Goal: Task Accomplishment & Management: Use online tool/utility

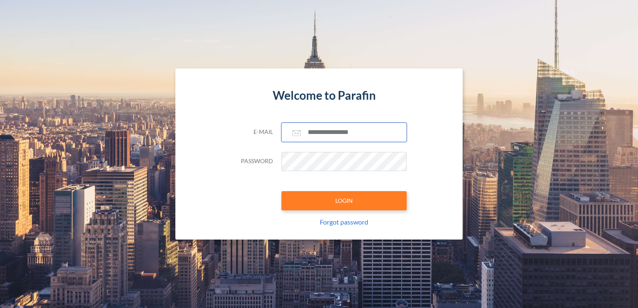
click at [347, 139] on input "text" at bounding box center [343, 132] width 125 height 19
type input "**********"
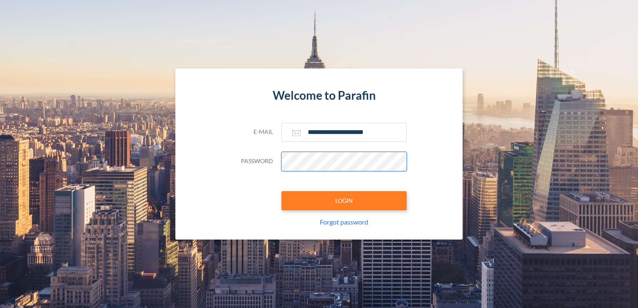
click at [281, 191] on button "LOGIN" at bounding box center [343, 200] width 125 height 19
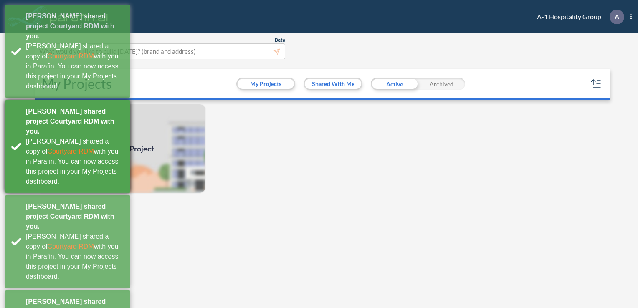
click at [111, 136] on div "[PERSON_NAME] shared a copy of Courtyard RDM with you in Parafin. You can now a…" at bounding box center [75, 161] width 98 height 50
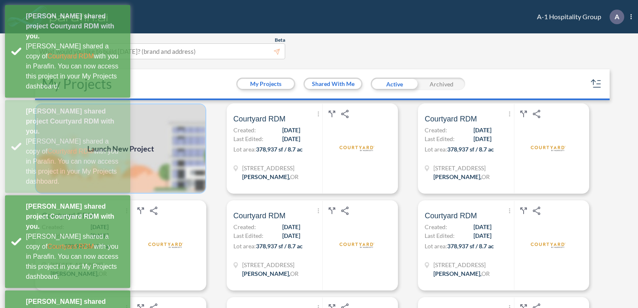
click at [172, 127] on img at bounding box center [120, 148] width 171 height 90
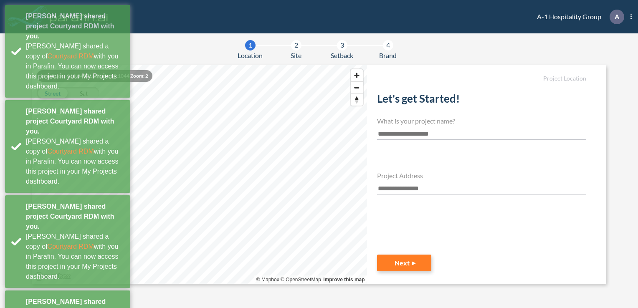
click at [424, 134] on input "text" at bounding box center [481, 134] width 209 height 11
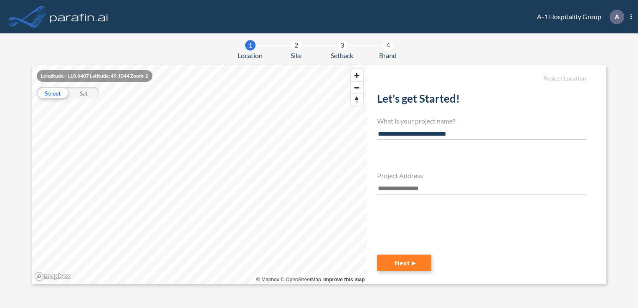
type input "**********"
paste input "**********"
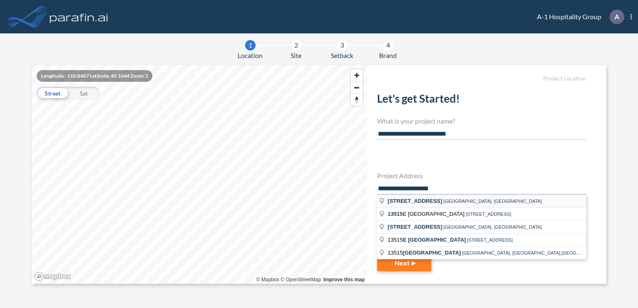
click at [464, 201] on span "[GEOGRAPHIC_DATA], [GEOGRAPHIC_DATA]" at bounding box center [492, 201] width 98 height 5
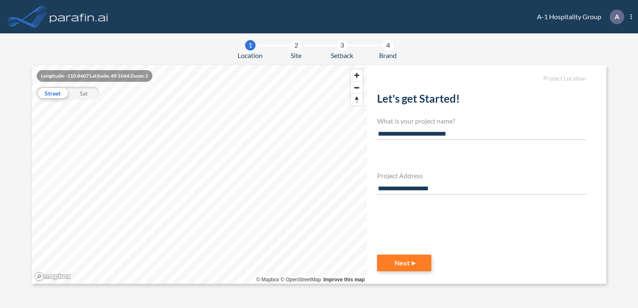
type input "**********"
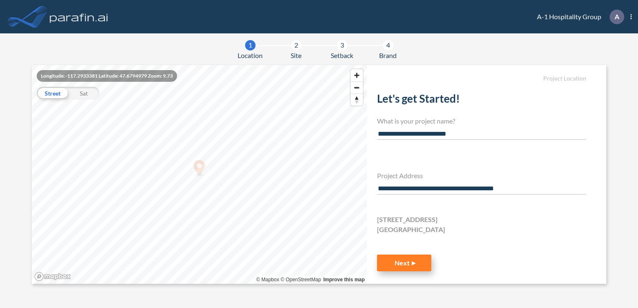
click at [408, 264] on button "Next" at bounding box center [404, 263] width 54 height 17
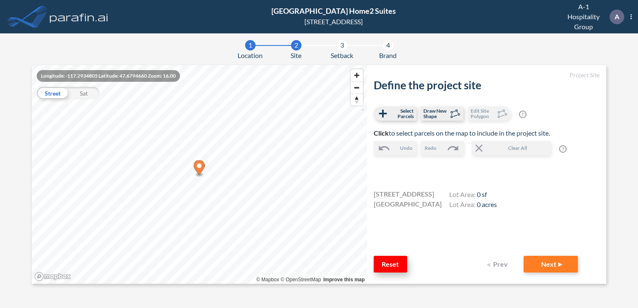
click at [399, 263] on button "Reset" at bounding box center [389, 264] width 33 height 17
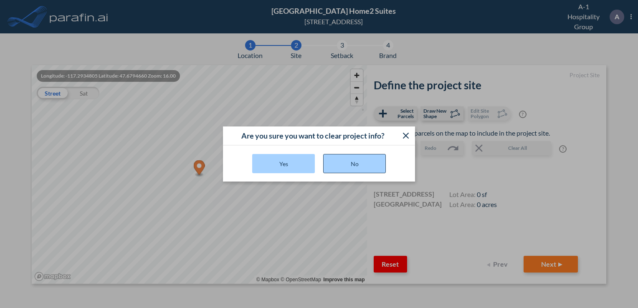
click at [369, 166] on button "No" at bounding box center [354, 163] width 63 height 19
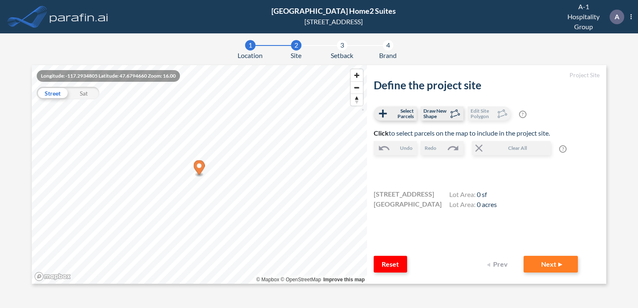
click at [490, 266] on button "Prev" at bounding box center [498, 264] width 33 height 17
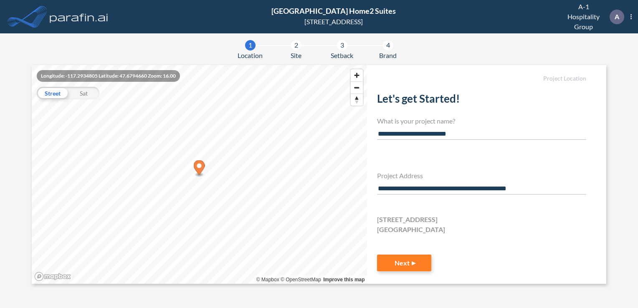
click at [542, 186] on input "**********" at bounding box center [481, 188] width 209 height 11
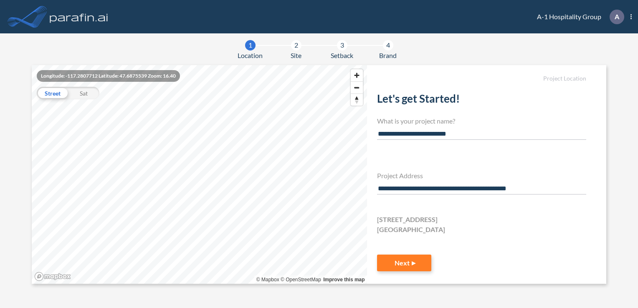
click at [531, 192] on input "**********" at bounding box center [481, 188] width 209 height 11
drag, startPoint x: 547, startPoint y: 191, endPoint x: 431, endPoint y: 195, distance: 116.9
click at [431, 195] on div "**********" at bounding box center [481, 160] width 209 height 149
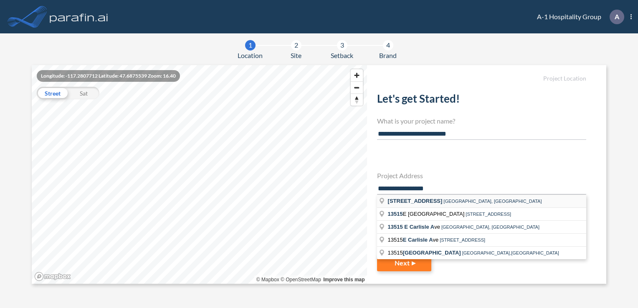
click at [523, 200] on li "[STREET_ADDRESS]" at bounding box center [481, 201] width 209 height 13
type input "**********"
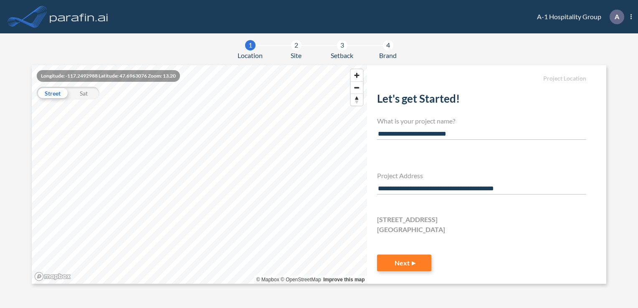
click at [224, 187] on section "**********" at bounding box center [319, 174] width 574 height 219
paste input "**********"
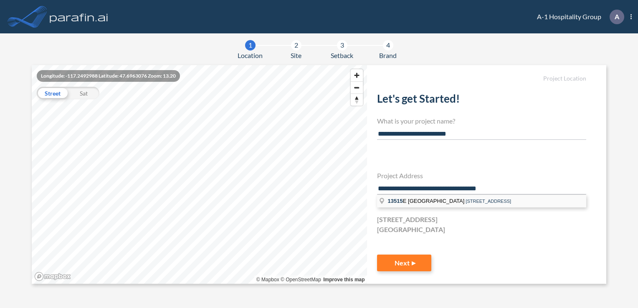
type input "**********"
click at [476, 202] on span "[STREET_ADDRESS]" at bounding box center [487, 201] width 45 height 5
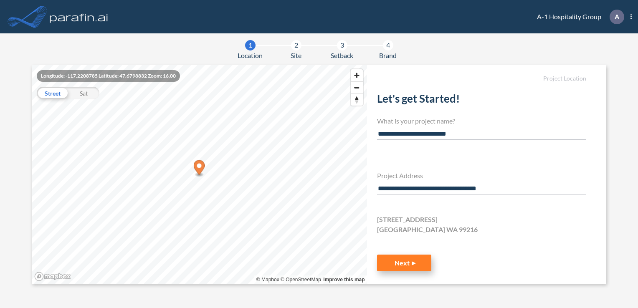
click at [411, 257] on button "Next" at bounding box center [404, 263] width 54 height 17
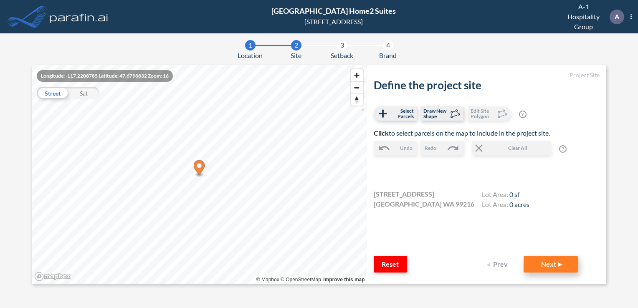
click at [557, 262] on button "Next" at bounding box center [550, 264] width 54 height 17
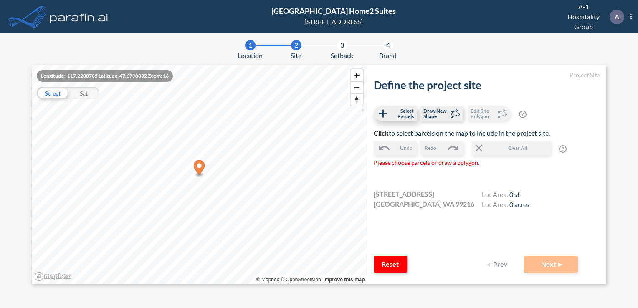
click at [404, 111] on span "Select Parcels" at bounding box center [401, 113] width 25 height 11
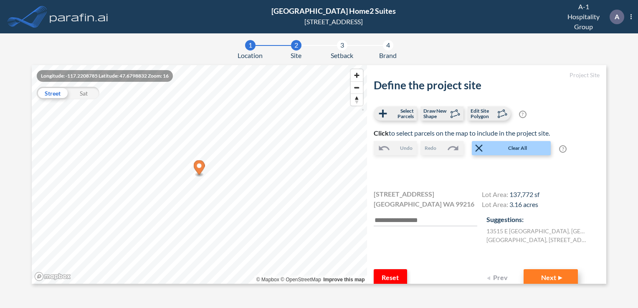
click at [551, 273] on button "Next" at bounding box center [550, 277] width 54 height 17
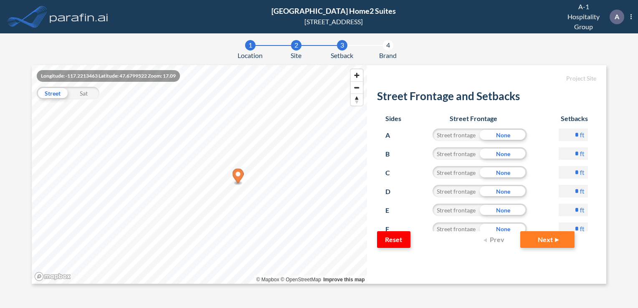
click at [487, 226] on div "None" at bounding box center [502, 228] width 47 height 13
click at [464, 229] on div "Street frontage" at bounding box center [455, 228] width 47 height 13
click at [558, 244] on button "Next" at bounding box center [547, 239] width 54 height 17
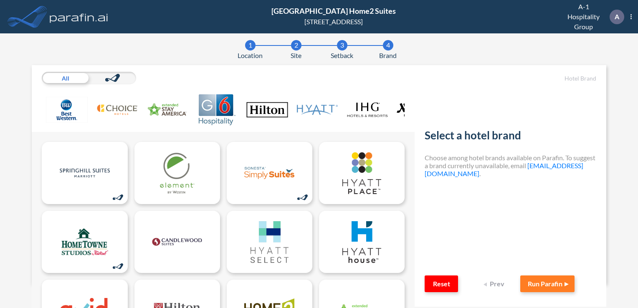
click at [118, 74] on icon at bounding box center [112, 78] width 15 height 8
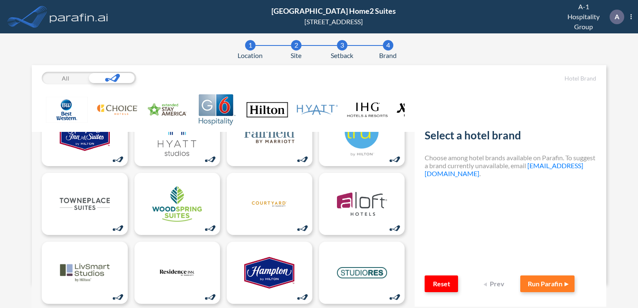
scroll to position [5, 0]
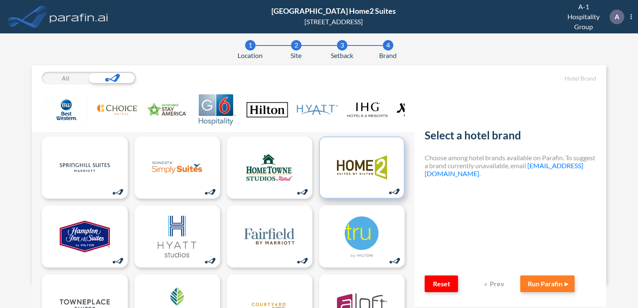
click at [369, 177] on img at bounding box center [362, 168] width 50 height 42
click at [545, 287] on button "Run Parafin" at bounding box center [547, 283] width 54 height 17
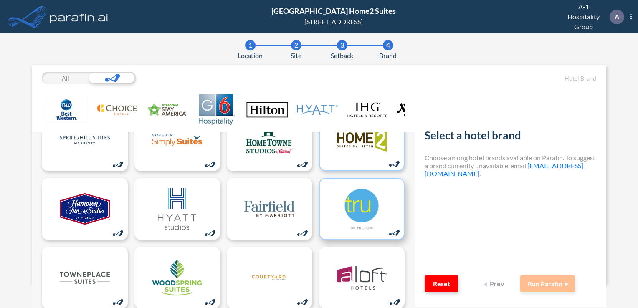
scroll to position [47, 0]
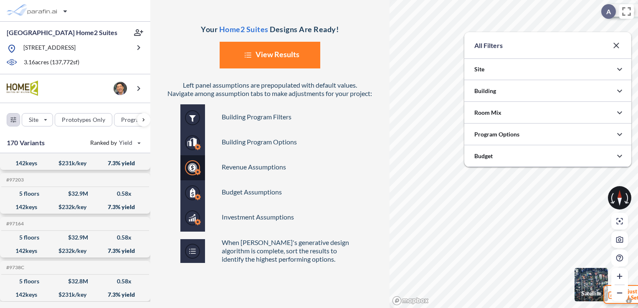
scroll to position [417250, 417083]
click at [522, 41] on div "All Filters" at bounding box center [547, 45] width 167 height 27
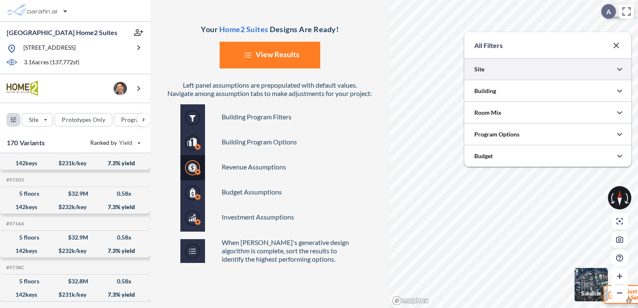
click at [550, 73] on div at bounding box center [547, 68] width 167 height 21
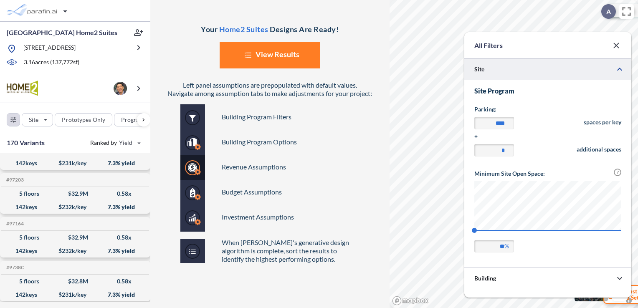
click at [550, 71] on div at bounding box center [547, 68] width 167 height 21
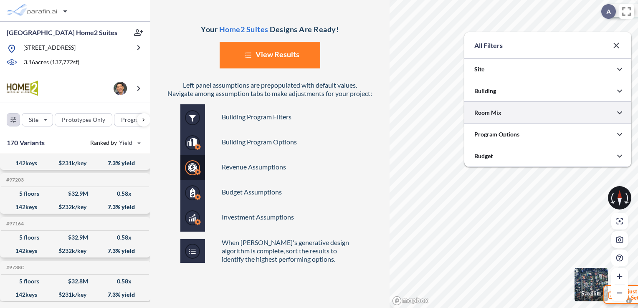
click at [552, 103] on div at bounding box center [547, 112] width 167 height 21
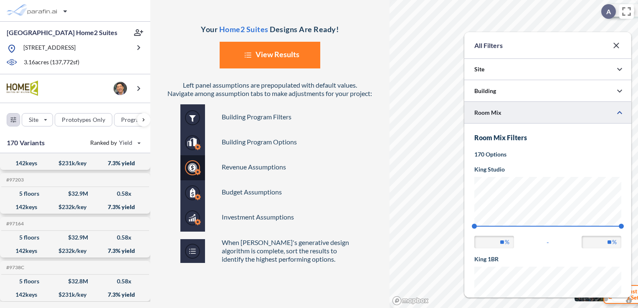
scroll to position [312, 167]
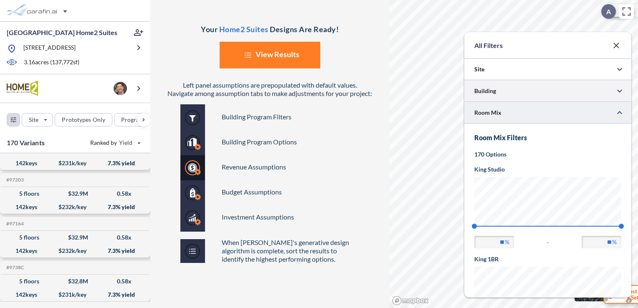
click at [552, 90] on div at bounding box center [547, 90] width 167 height 21
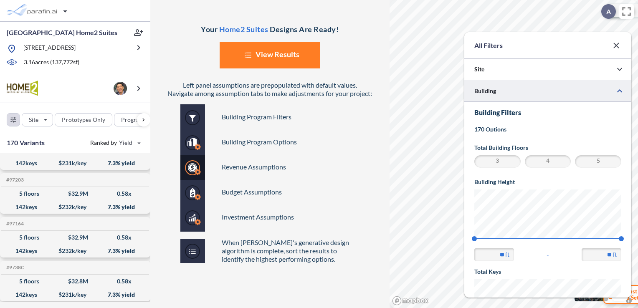
scroll to position [0, 0]
click at [545, 159] on span "4" at bounding box center [548, 161] width 44 height 10
click at [555, 92] on div at bounding box center [547, 90] width 167 height 21
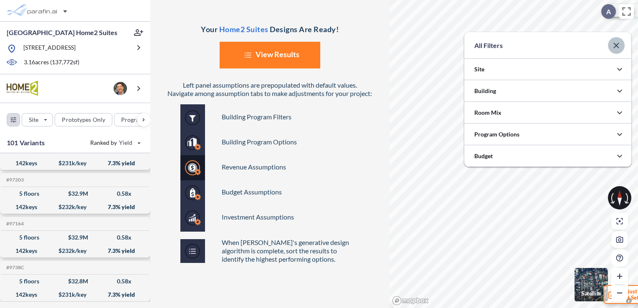
click at [618, 42] on icon "button" at bounding box center [616, 45] width 10 height 10
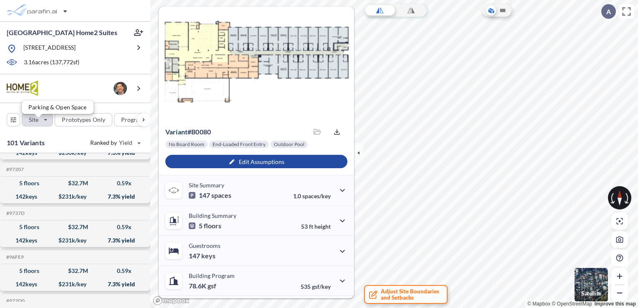
click at [41, 121] on div "button" at bounding box center [37, 119] width 30 height 13
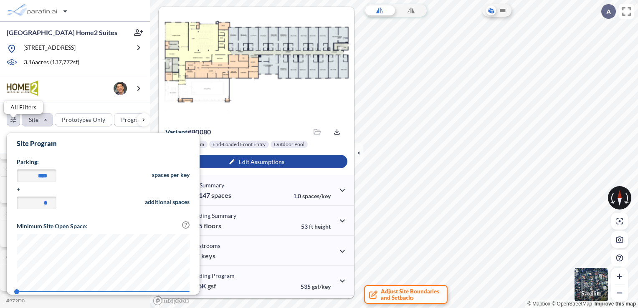
click at [7, 126] on div "button" at bounding box center [13, 119] width 13 height 13
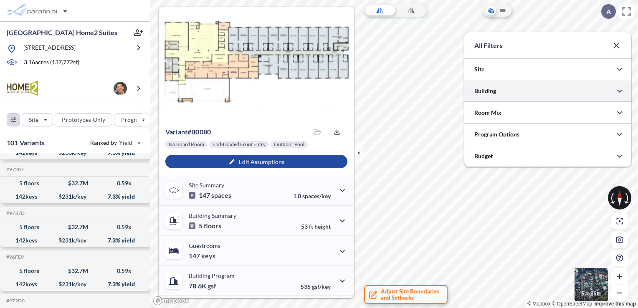
click at [520, 93] on div at bounding box center [547, 90] width 167 height 21
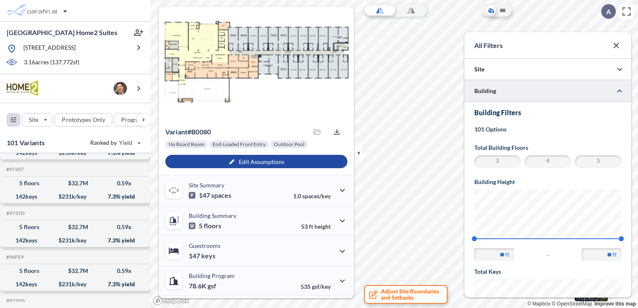
click at [509, 166] on span "3" at bounding box center [497, 161] width 44 height 10
click at [589, 162] on span "5" at bounding box center [598, 161] width 44 height 10
click at [534, 162] on span "4" at bounding box center [548, 161] width 44 height 10
click at [616, 49] on icon "button" at bounding box center [616, 45] width 10 height 10
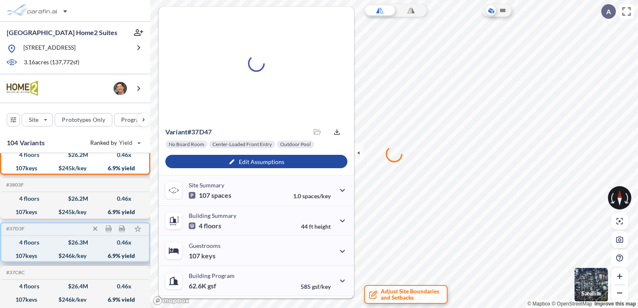
scroll to position [3296, 0]
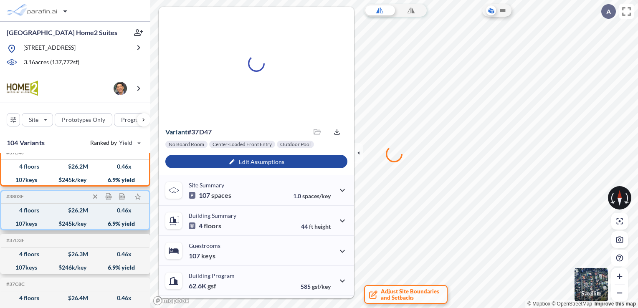
click at [58, 209] on div "4 floors $ 26.2 M 0.46 x" at bounding box center [75, 210] width 141 height 13
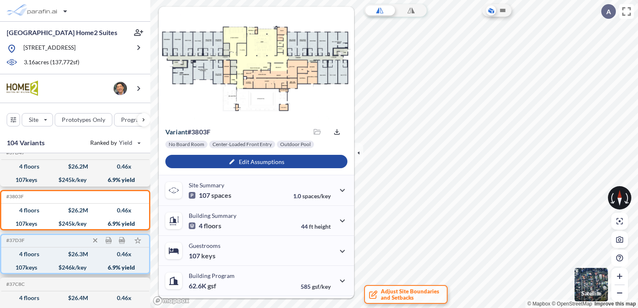
click at [71, 254] on div "$ 26.3 M" at bounding box center [78, 254] width 20 height 0
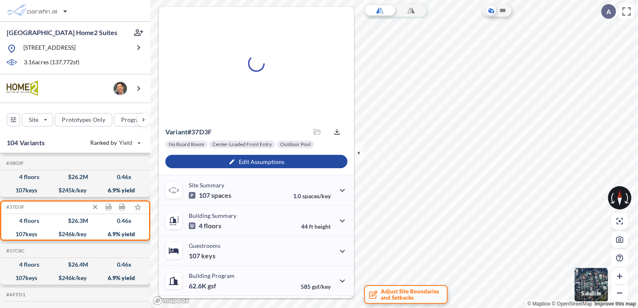
scroll to position [3338, 0]
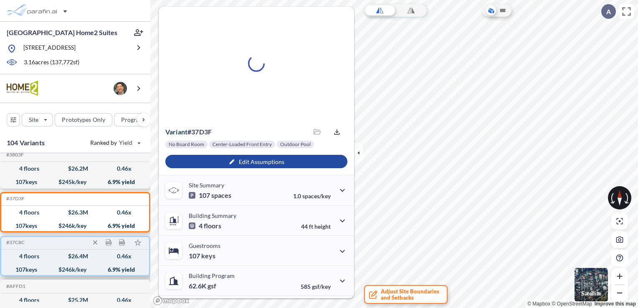
click at [76, 256] on div "$ 26.4 M" at bounding box center [78, 256] width 20 height 0
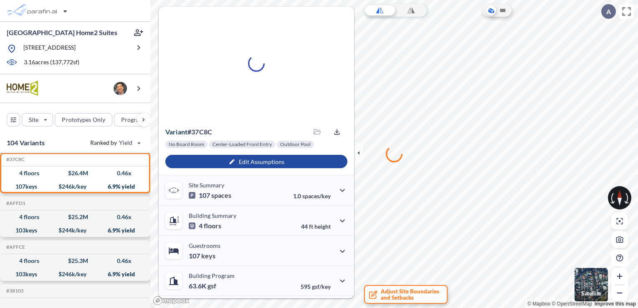
scroll to position [3421, 0]
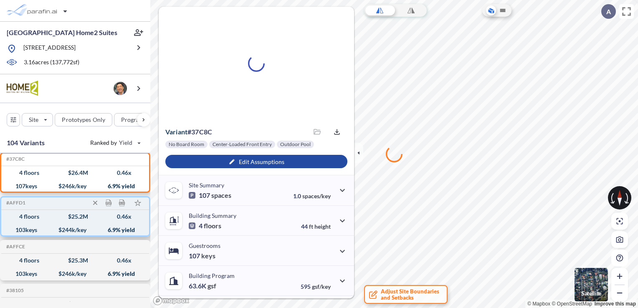
click at [74, 230] on div "$ 244 k/key" at bounding box center [72, 230] width 28 height 0
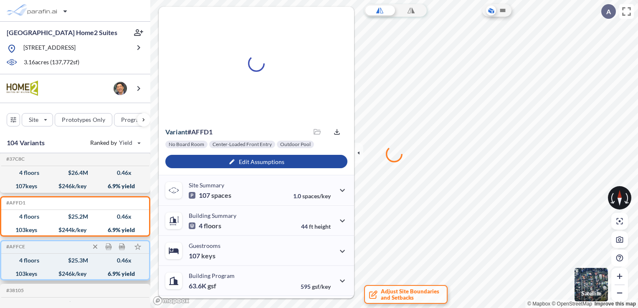
click at [74, 251] on div "#AFFCE Development Report Design Report" at bounding box center [75, 246] width 148 height 13
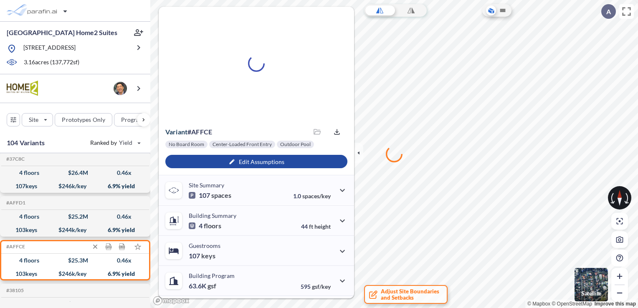
scroll to position [3463, 0]
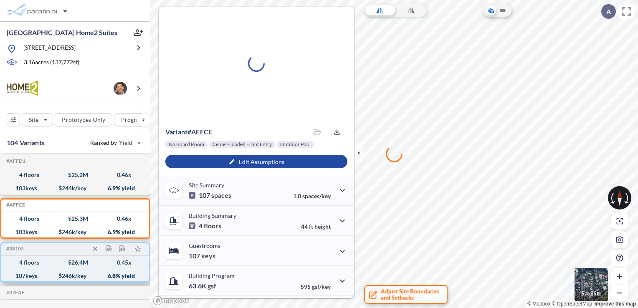
click at [75, 262] on div "$ 26.4 M" at bounding box center [78, 262] width 20 height 0
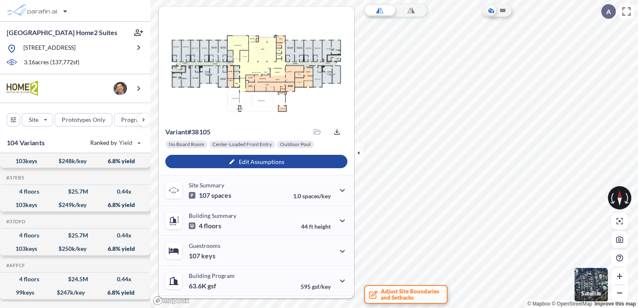
scroll to position [3858, 0]
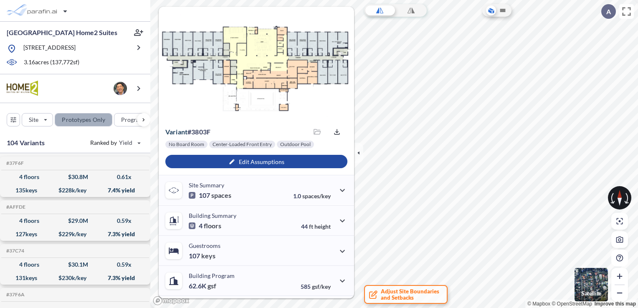
click at [80, 124] on div "button" at bounding box center [83, 119] width 57 height 13
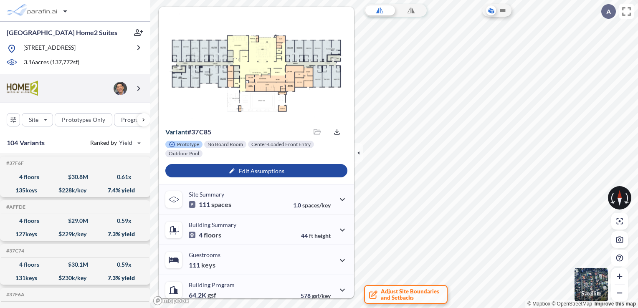
click at [123, 95] on img at bounding box center [119, 88] width 13 height 13
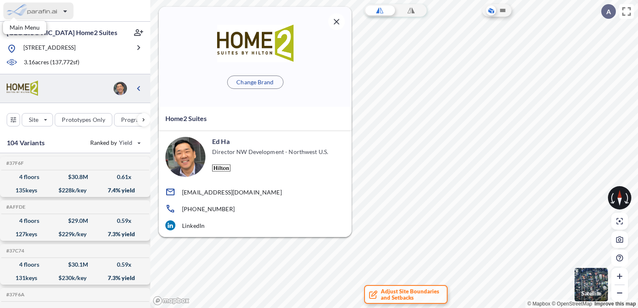
click at [62, 11] on div "button" at bounding box center [38, 11] width 70 height 17
